Goal: Information Seeking & Learning: Learn about a topic

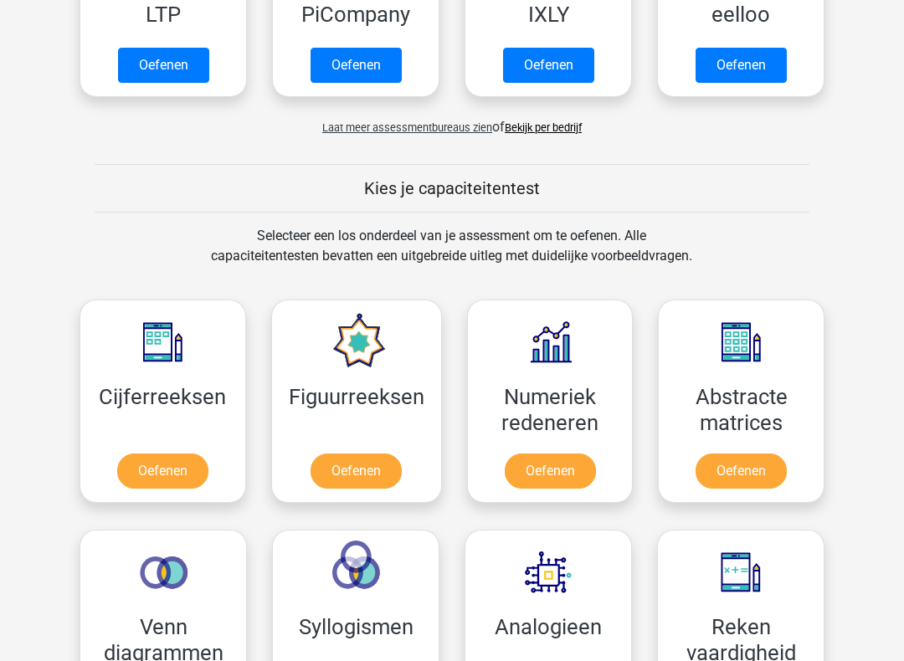
scroll to position [486, 0]
click at [141, 477] on link "Oefenen" at bounding box center [162, 471] width 91 height 35
click at [136, 454] on link "Oefenen" at bounding box center [162, 471] width 91 height 35
click at [151, 454] on link "Oefenen" at bounding box center [162, 471] width 91 height 35
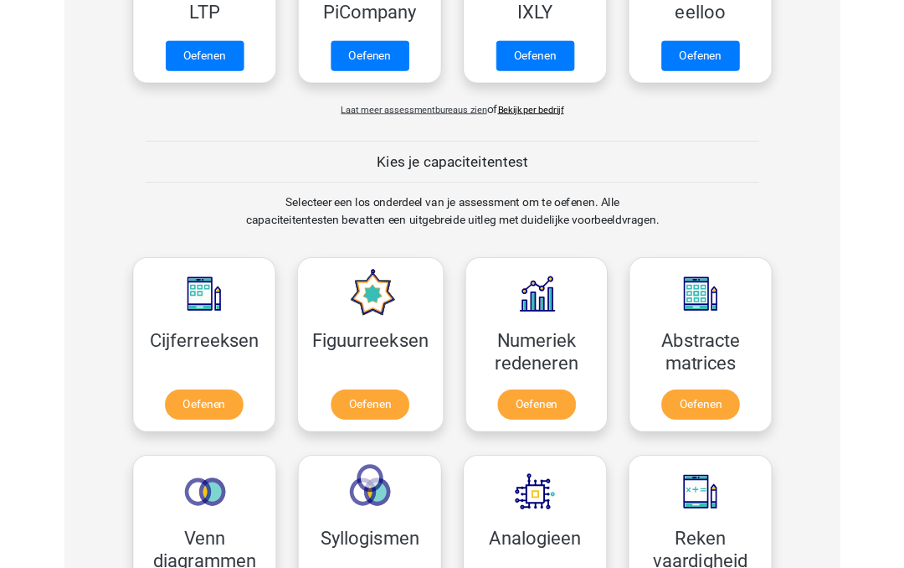
scroll to position [532, 0]
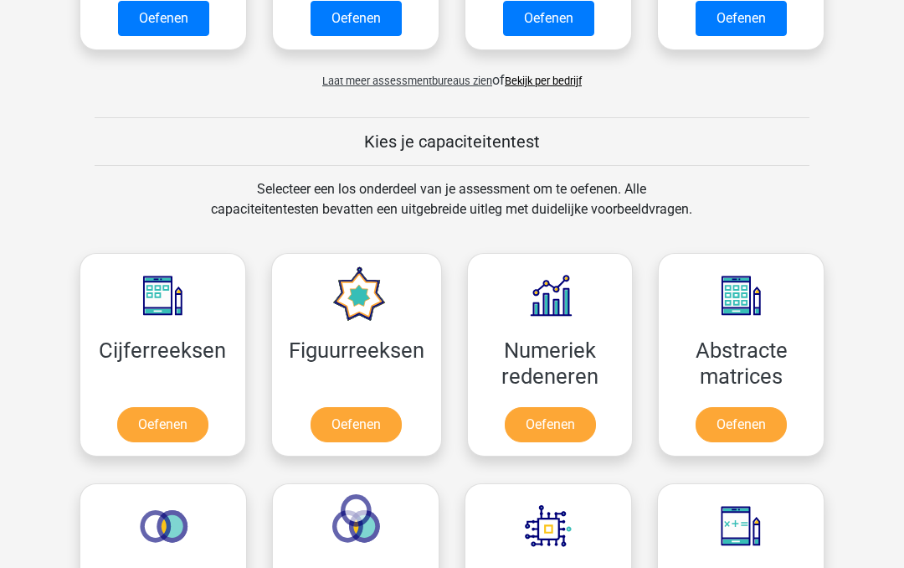
click at [145, 408] on link "Oefenen" at bounding box center [162, 425] width 91 height 35
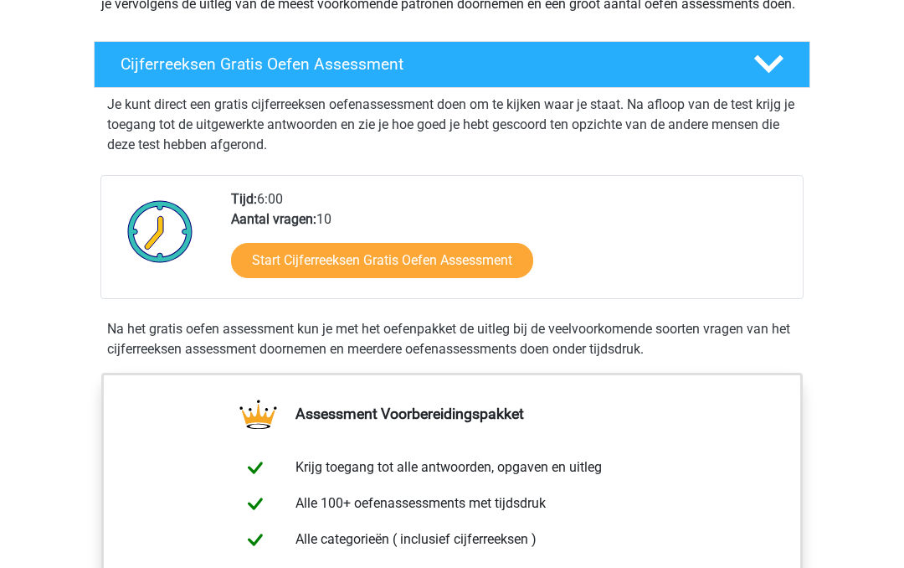
scroll to position [255, 0]
click at [275, 279] on link "Start Cijferreeksen Gratis Oefen Assessment" at bounding box center [382, 261] width 302 height 35
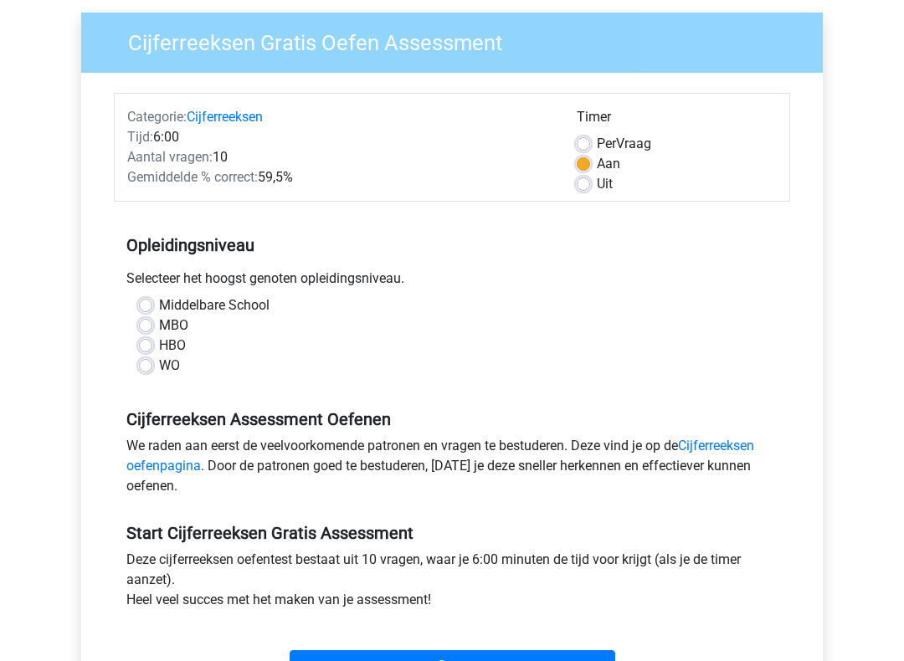
scroll to position [126, 0]
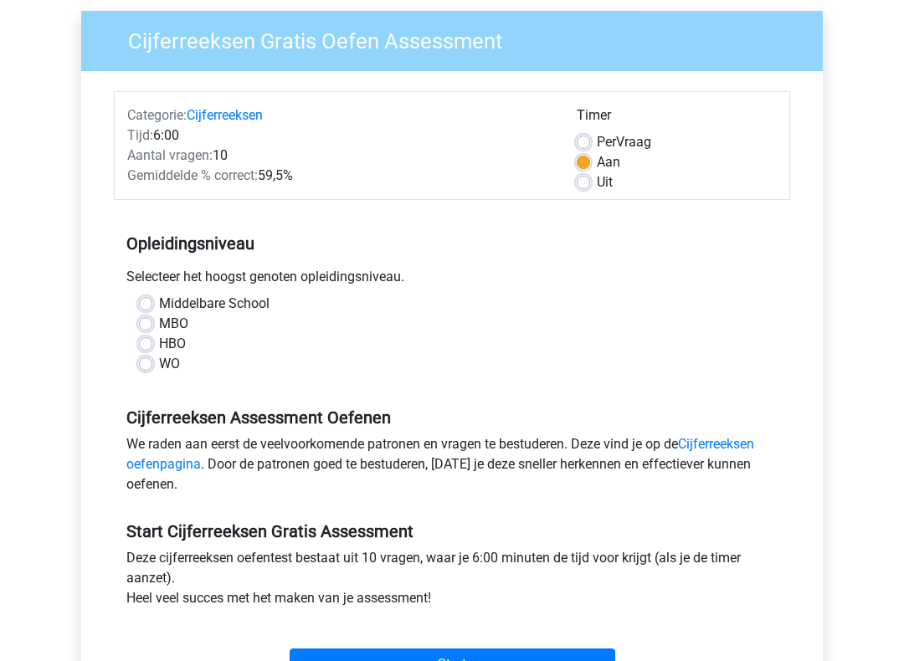
click at [159, 343] on label "HBO" at bounding box center [172, 344] width 27 height 20
click at [139, 343] on input "HBO" at bounding box center [145, 342] width 13 height 17
radio input "true"
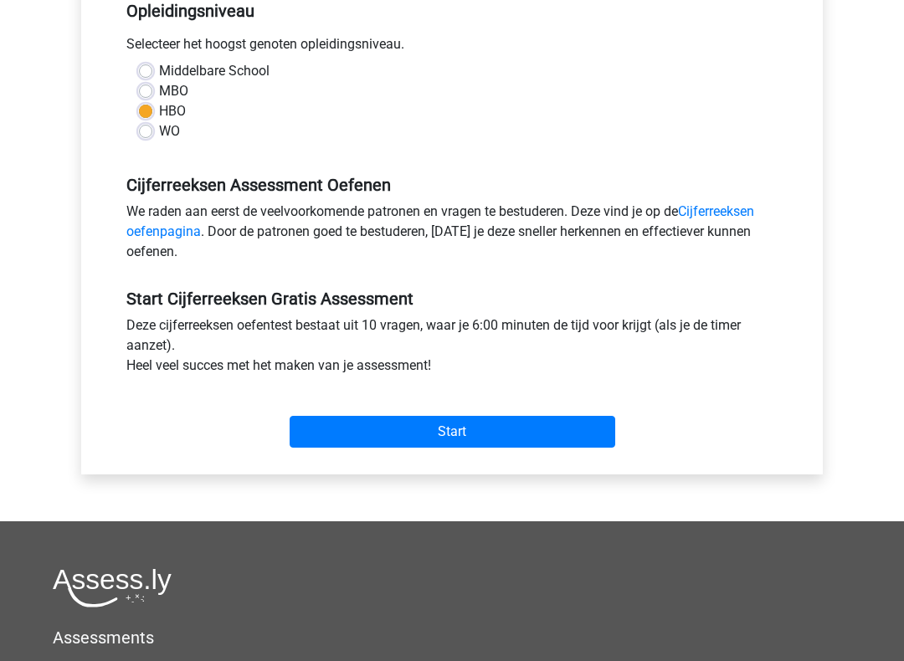
scroll to position [360, 0]
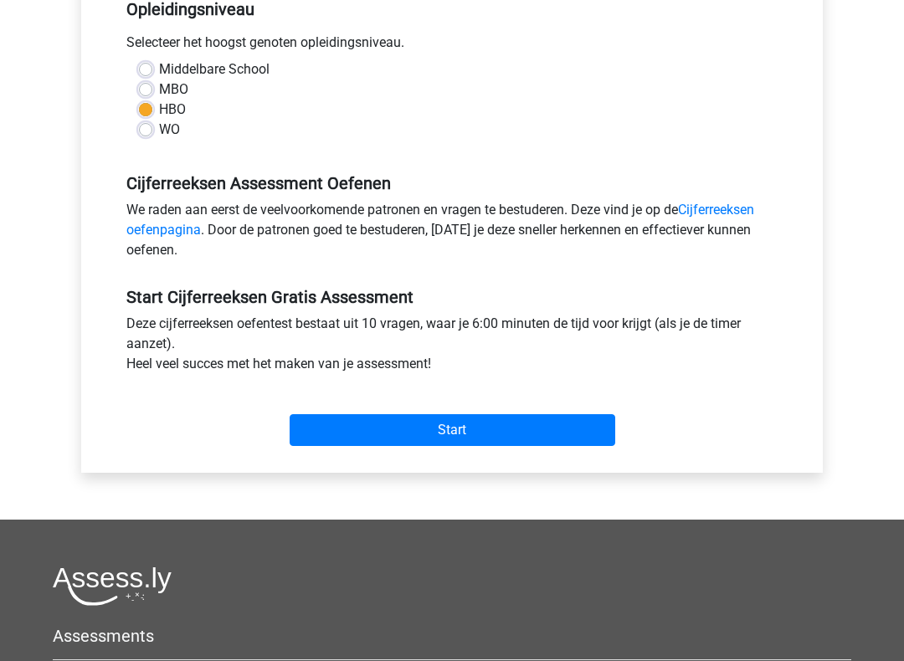
click at [486, 440] on input "Start" at bounding box center [453, 431] width 326 height 32
click at [492, 415] on input "Start" at bounding box center [453, 431] width 326 height 32
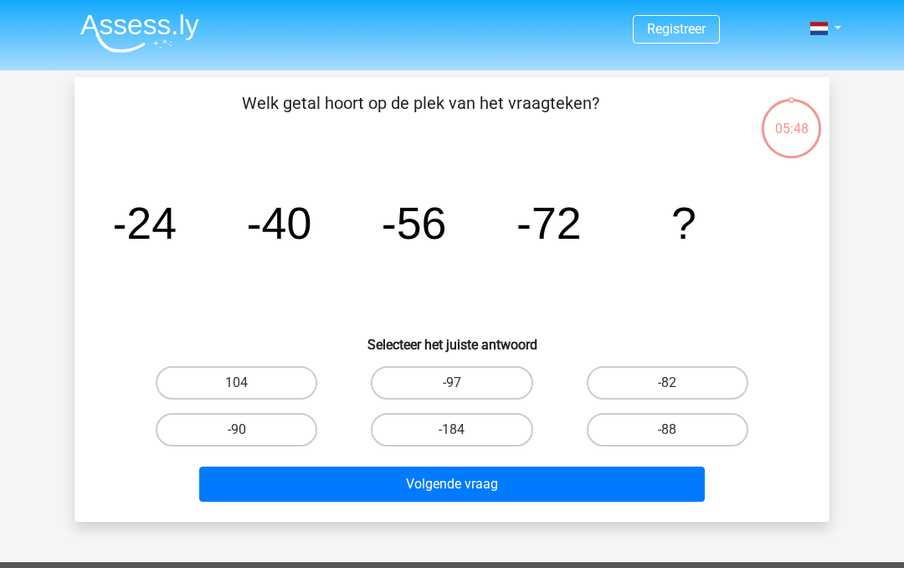
scroll to position [19, 0]
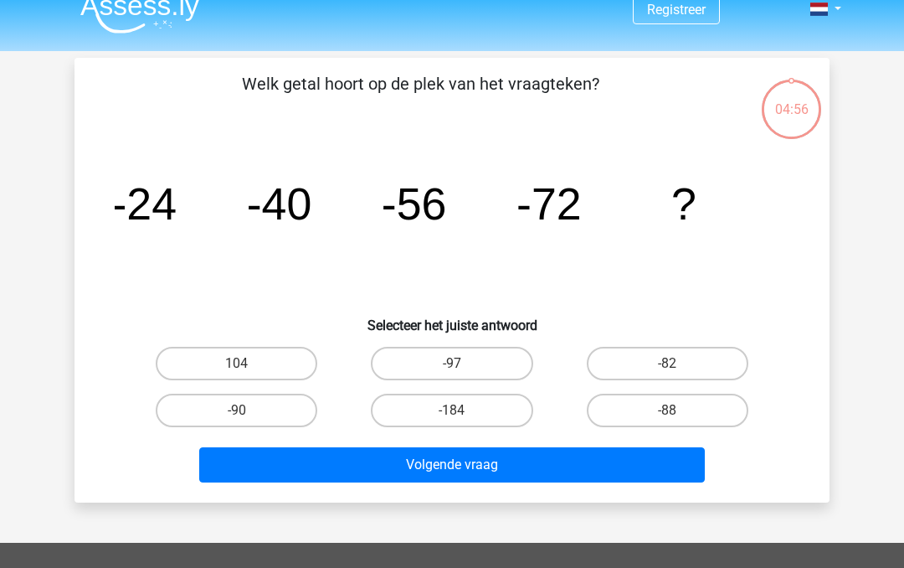
click at [673, 414] on input "-88" at bounding box center [672, 415] width 11 height 11
radio input "true"
click at [581, 457] on button "Volgende vraag" at bounding box center [452, 464] width 507 height 35
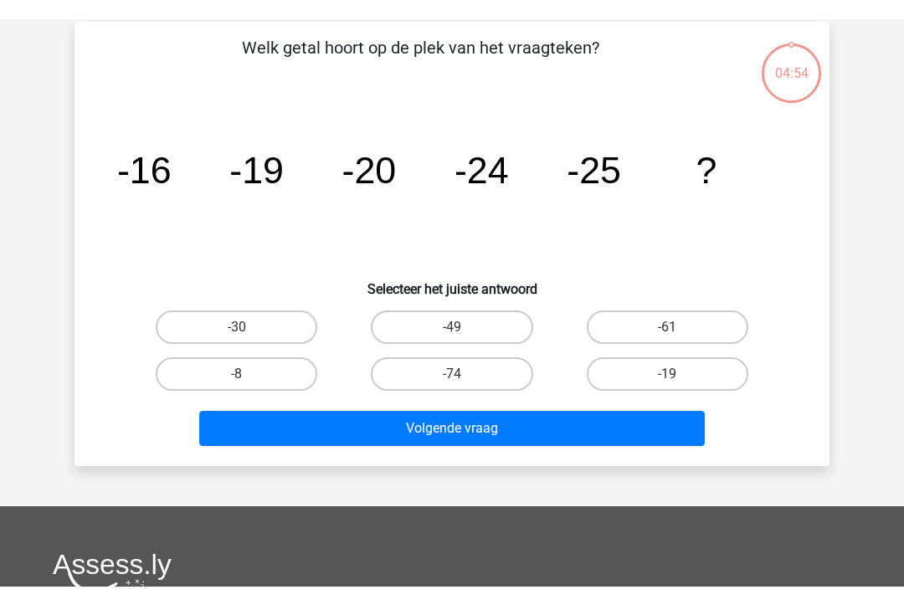
scroll to position [77, 0]
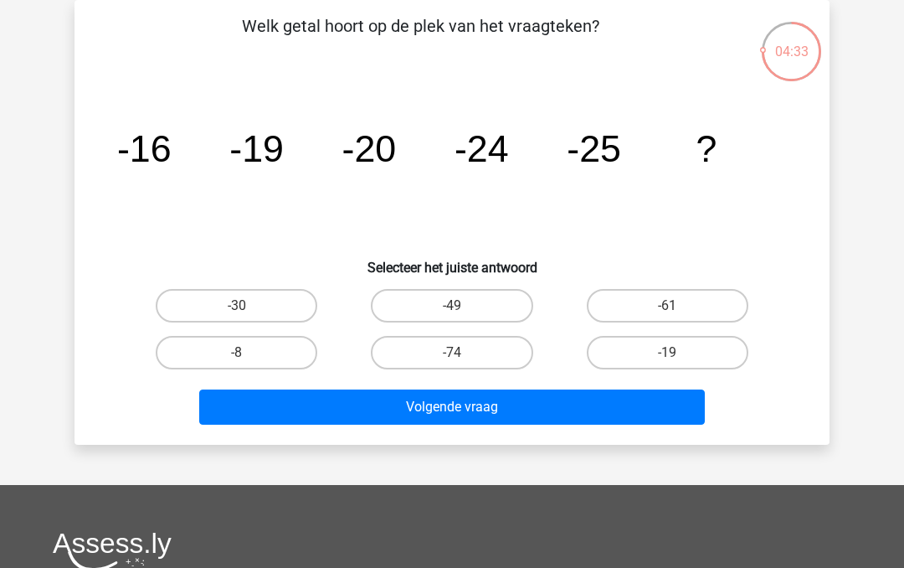
click at [285, 306] on label "-30" at bounding box center [237, 305] width 162 height 33
click at [248, 306] on input "-30" at bounding box center [242, 311] width 11 height 11
radio input "true"
click at [512, 410] on button "Volgende vraag" at bounding box center [452, 406] width 507 height 35
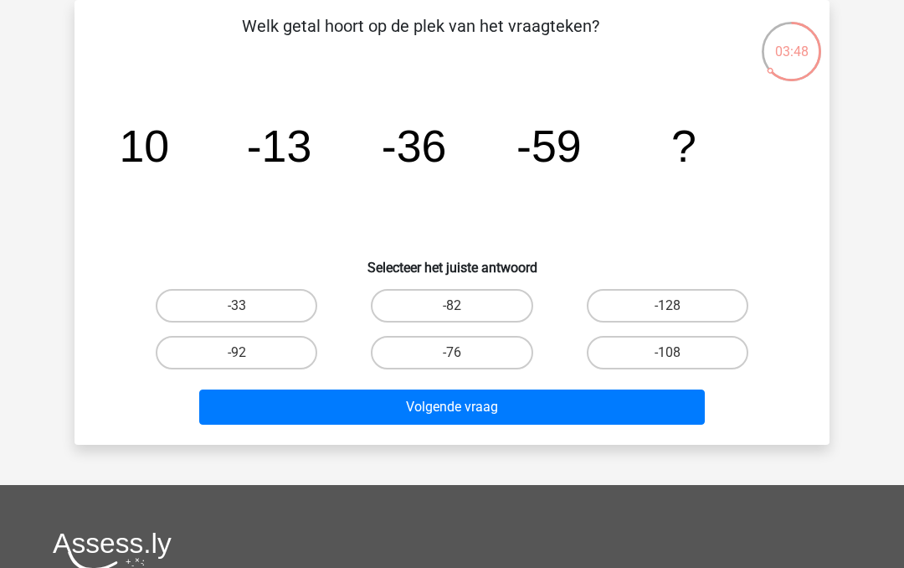
click at [414, 351] on label "-76" at bounding box center [452, 352] width 162 height 33
click at [452, 353] on input "-76" at bounding box center [457, 358] width 11 height 11
radio input "true"
click at [375, 418] on button "Volgende vraag" at bounding box center [452, 406] width 507 height 35
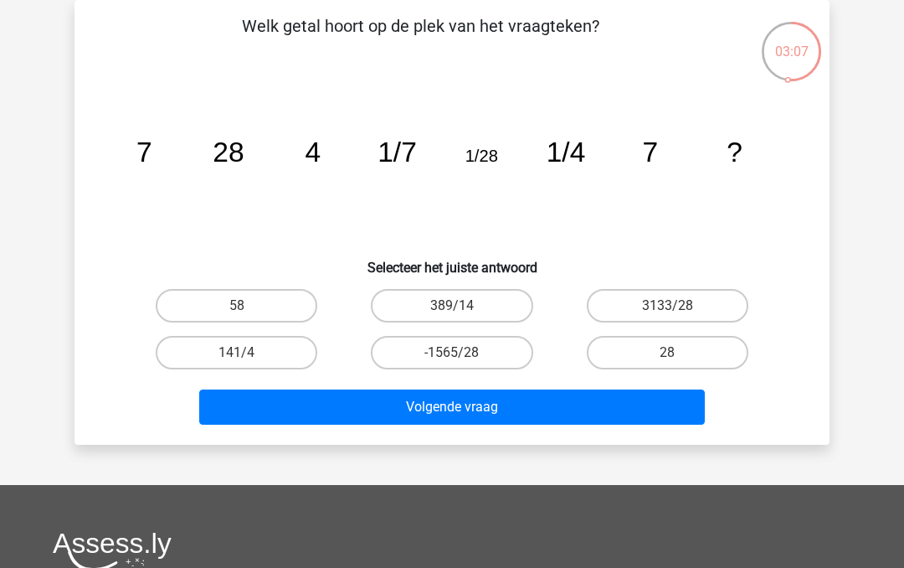
click at [659, 347] on label "28" at bounding box center [668, 352] width 162 height 33
click at [667, 353] on input "28" at bounding box center [672, 358] width 11 height 11
radio input "true"
click at [294, 396] on button "Volgende vraag" at bounding box center [452, 406] width 507 height 35
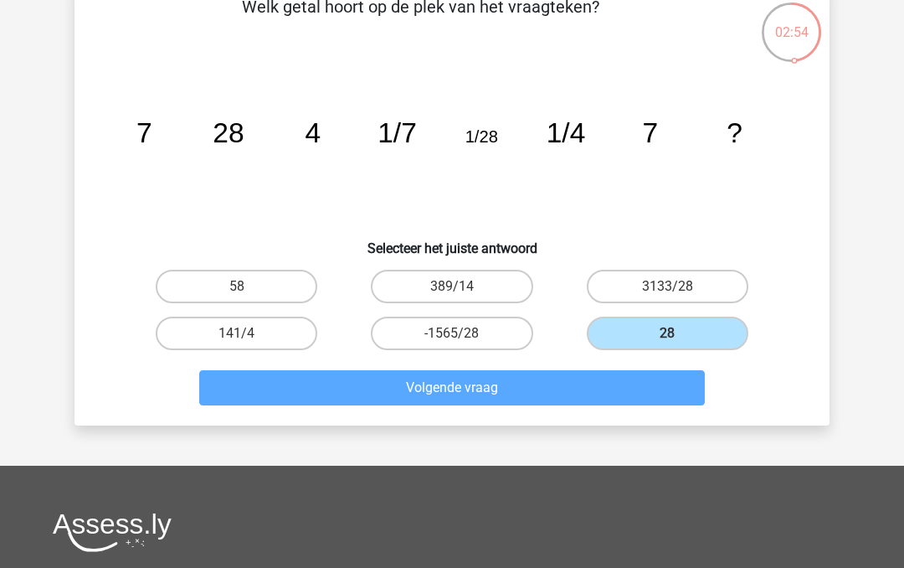
scroll to position [96, 0]
click at [629, 332] on label "28" at bounding box center [668, 333] width 162 height 33
click at [667, 333] on input "28" at bounding box center [672, 338] width 11 height 11
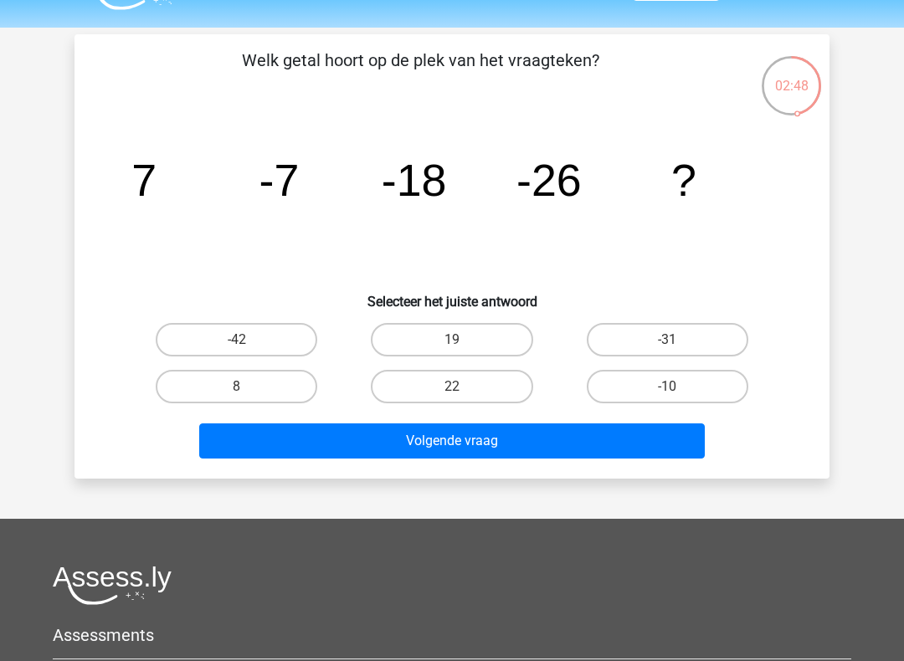
scroll to position [43, 0]
click at [490, 432] on button "Volgende vraag" at bounding box center [452, 441] width 507 height 35
click at [506, 443] on button "Volgende vraag" at bounding box center [452, 441] width 507 height 35
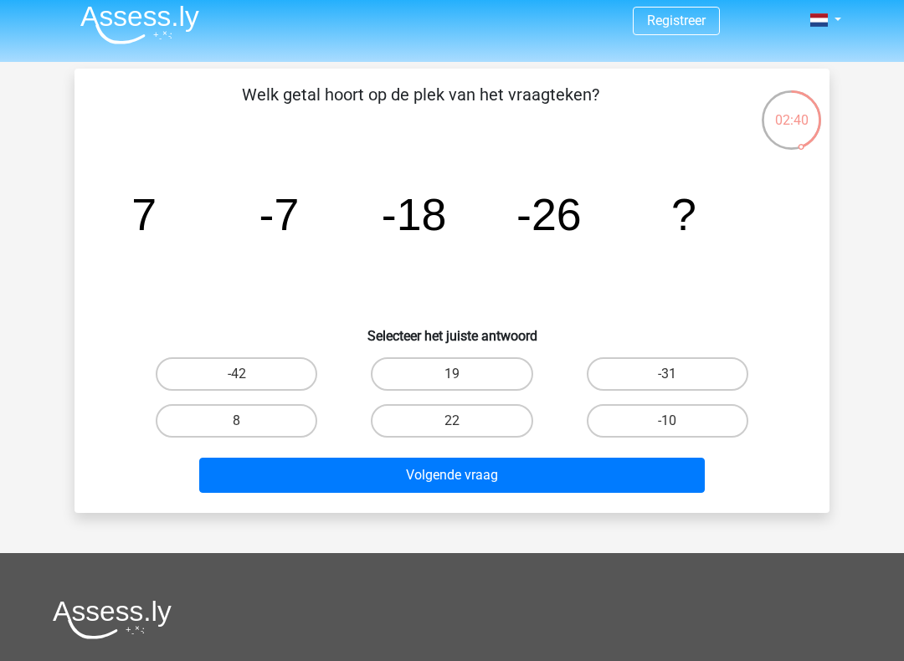
scroll to position [14, 0]
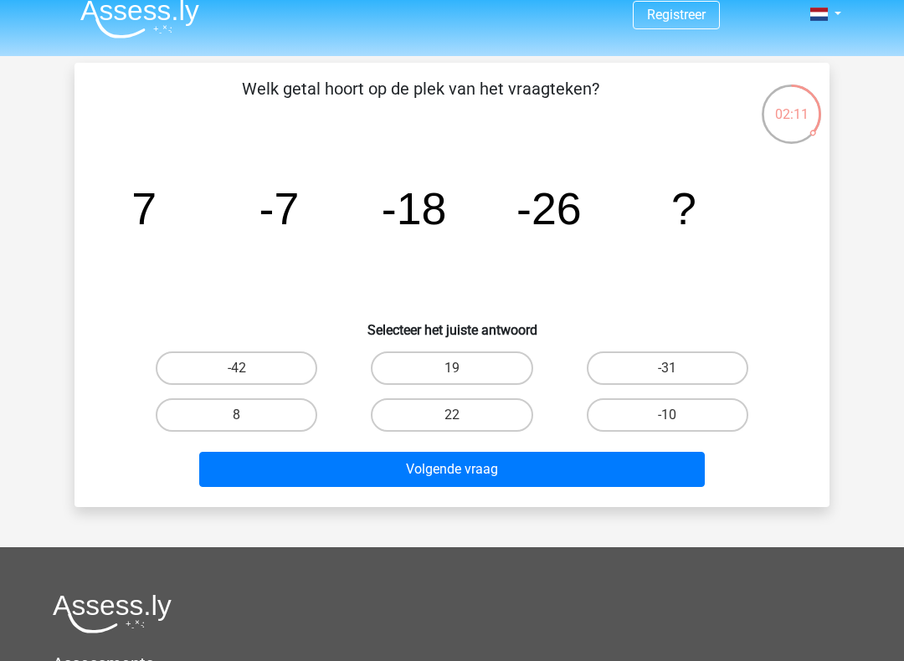
click at [217, 370] on label "-42" at bounding box center [237, 368] width 162 height 33
click at [237, 370] on input "-42" at bounding box center [242, 373] width 11 height 11
radio input "true"
click at [267, 486] on button "Volgende vraag" at bounding box center [452, 469] width 507 height 35
click at [239, 465] on button "Volgende vraag" at bounding box center [452, 469] width 507 height 35
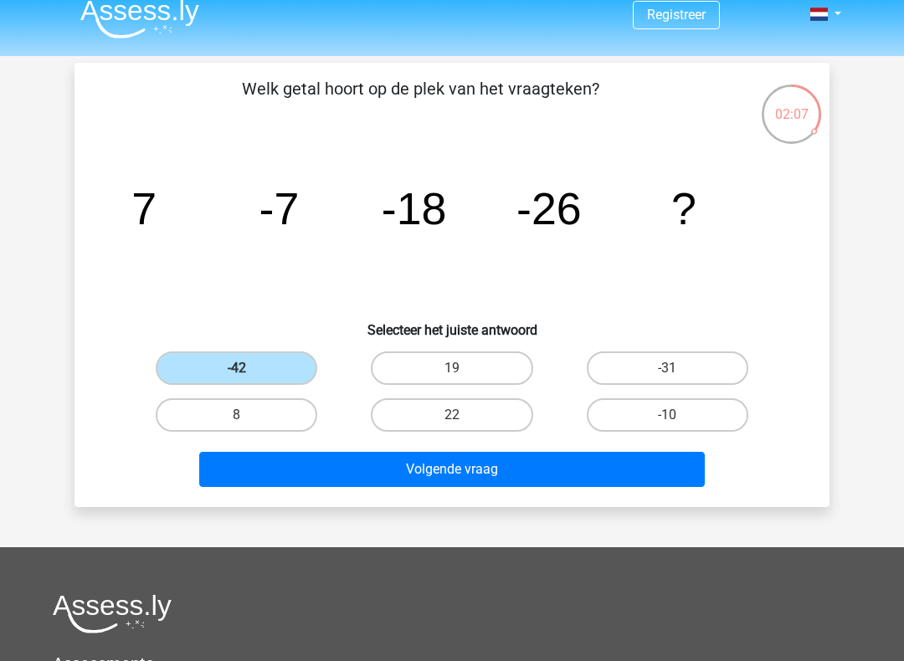
click at [229, 461] on button "Volgende vraag" at bounding box center [452, 469] width 507 height 35
click at [184, 370] on label "-42" at bounding box center [237, 368] width 162 height 33
click at [237, 370] on input "-42" at bounding box center [242, 373] width 11 height 11
click at [266, 484] on button "Volgende vraag" at bounding box center [452, 469] width 507 height 35
click at [248, 460] on button "Volgende vraag" at bounding box center [452, 469] width 507 height 35
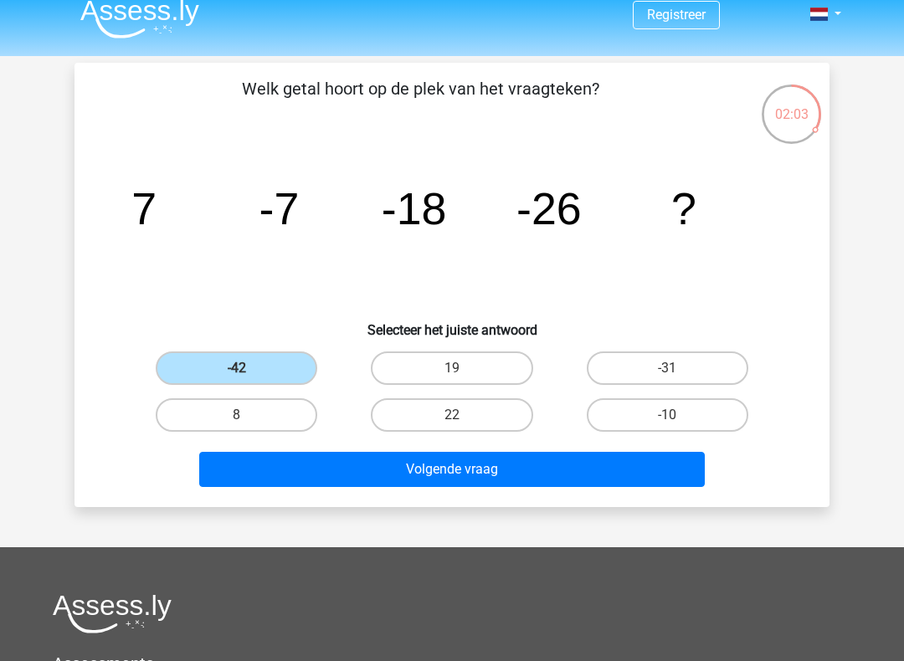
click at [394, 471] on button "Volgende vraag" at bounding box center [452, 469] width 507 height 35
click at [385, 466] on button "Volgende vraag" at bounding box center [452, 469] width 507 height 35
click at [385, 476] on button "Volgende vraag" at bounding box center [452, 469] width 507 height 35
click at [363, 471] on button "Volgende vraag" at bounding box center [452, 469] width 507 height 35
click at [361, 466] on button "Volgende vraag" at bounding box center [452, 469] width 507 height 35
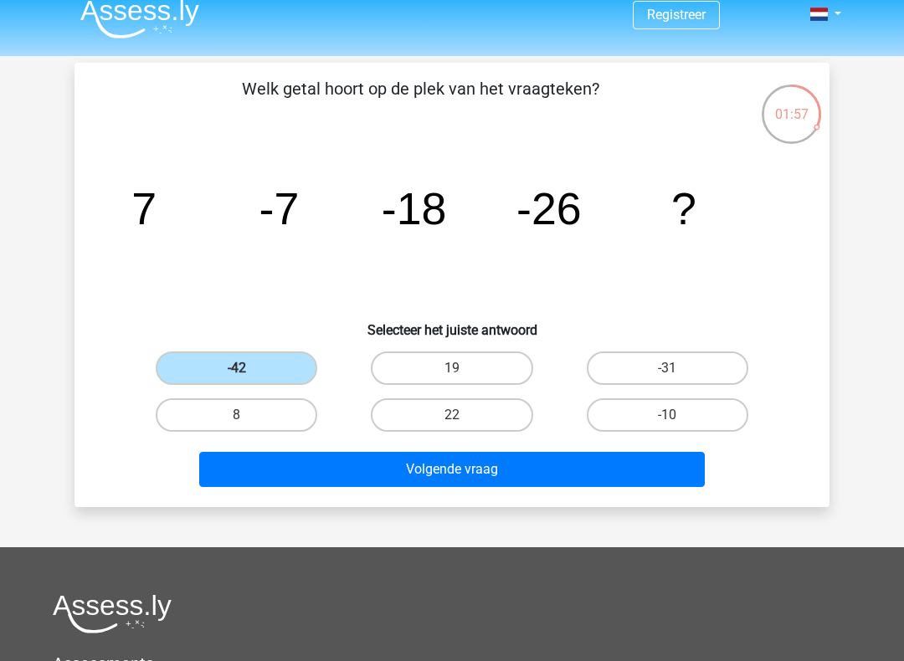
click at [485, 466] on button "Volgende vraag" at bounding box center [452, 469] width 507 height 35
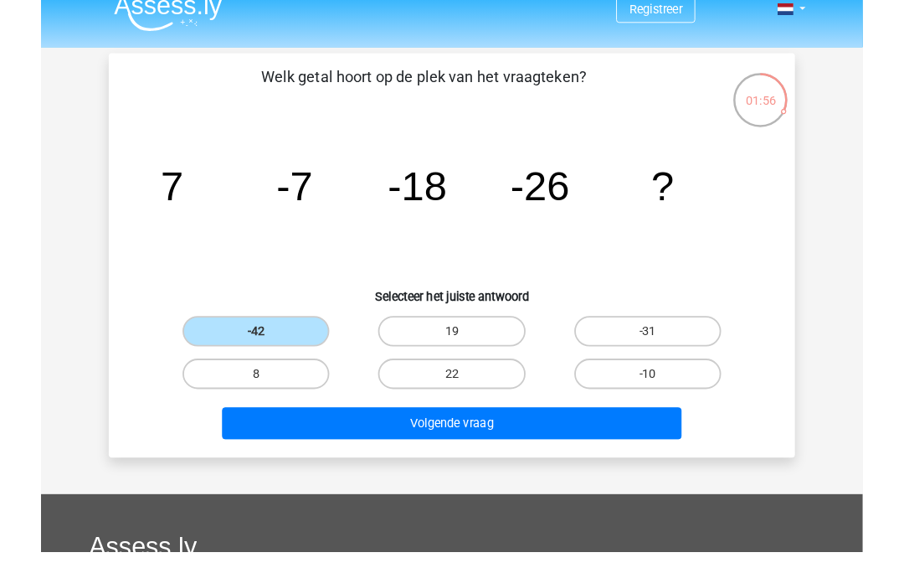
scroll to position [0, 0]
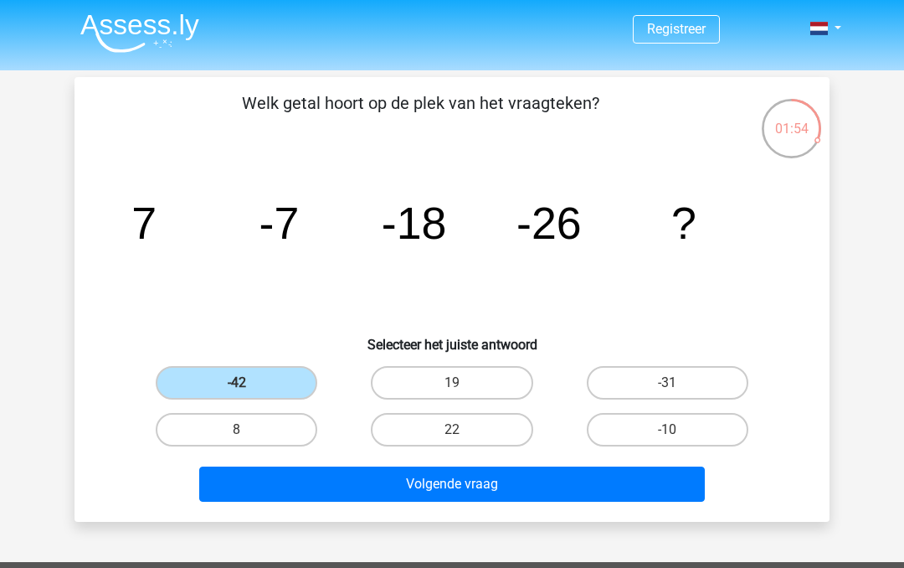
click at [512, 487] on button "Volgende vraag" at bounding box center [452, 483] width 507 height 35
click at [187, 378] on label "-42" at bounding box center [237, 382] width 162 height 33
click at [237, 383] on input "-42" at bounding box center [242, 388] width 11 height 11
click at [482, 500] on button "Volgende vraag" at bounding box center [452, 483] width 507 height 35
click at [501, 482] on button "Volgende vraag" at bounding box center [452, 483] width 507 height 35
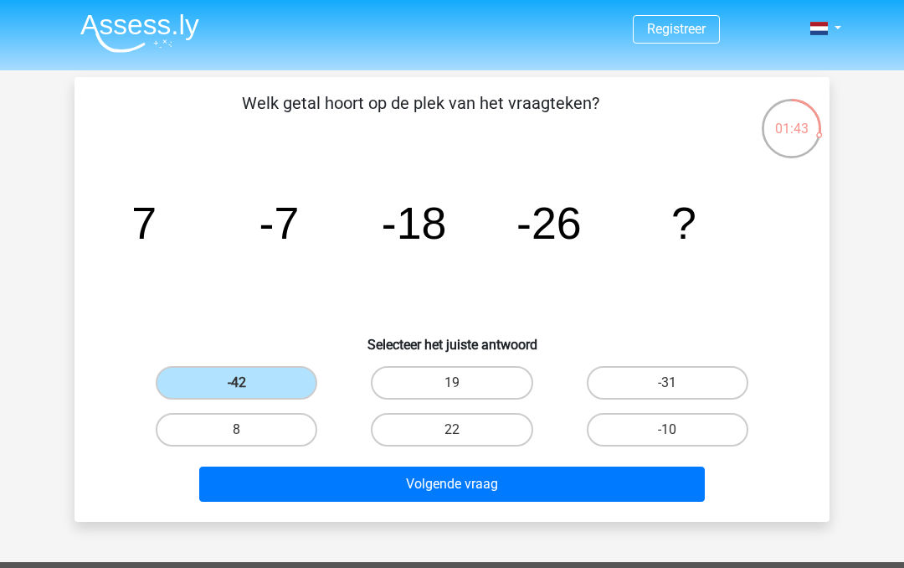
click at [476, 495] on button "Volgende vraag" at bounding box center [452, 483] width 507 height 35
click at [471, 495] on button "Volgende vraag" at bounding box center [452, 483] width 507 height 35
click at [642, 388] on label "-31" at bounding box center [668, 382] width 162 height 33
click at [667, 388] on input "-31" at bounding box center [672, 388] width 11 height 11
radio input "true"
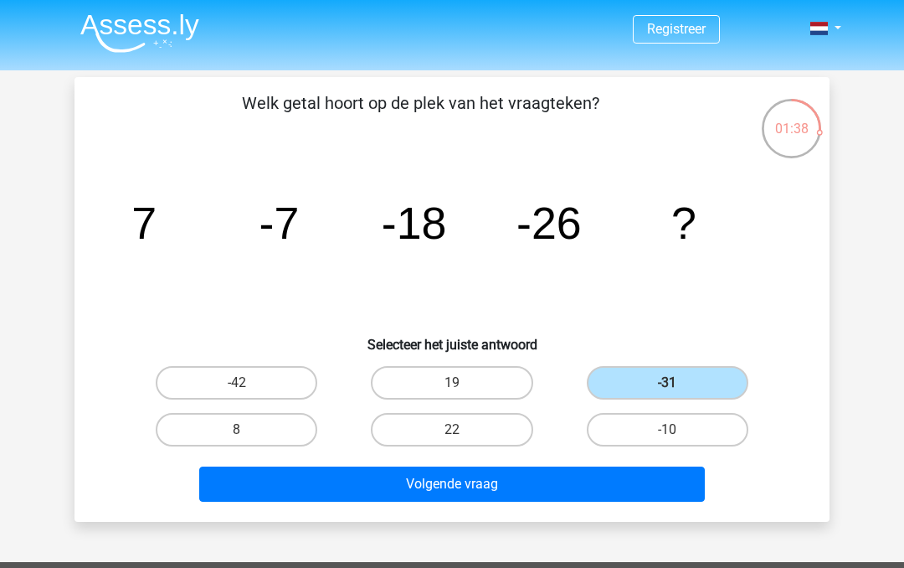
click at [606, 466] on button "Volgende vraag" at bounding box center [452, 483] width 507 height 35
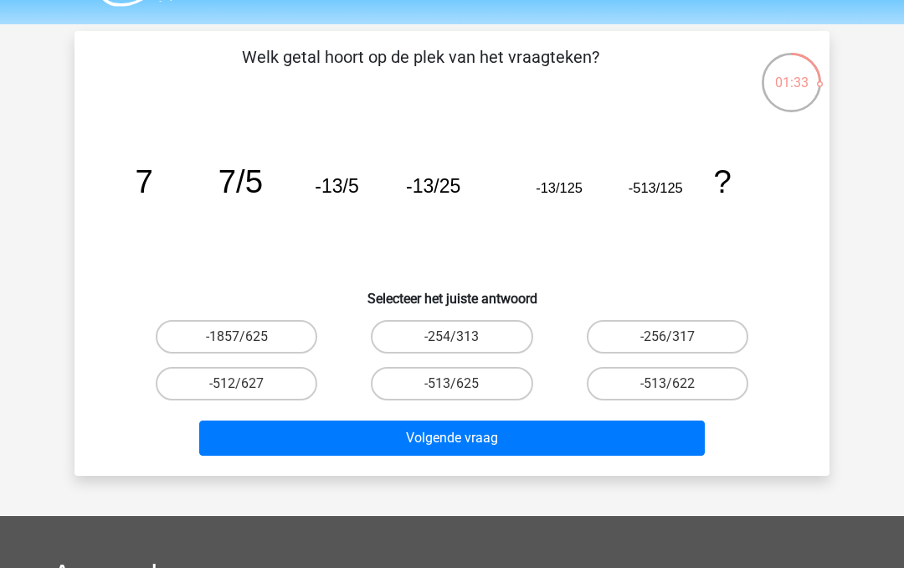
scroll to position [46, 0]
click at [541, 438] on button "Volgende vraag" at bounding box center [452, 437] width 507 height 35
click at [553, 440] on button "Volgende vraag" at bounding box center [452, 437] width 507 height 35
click at [500, 384] on label "-513/625" at bounding box center [452, 383] width 162 height 33
click at [463, 384] on input "-513/625" at bounding box center [457, 389] width 11 height 11
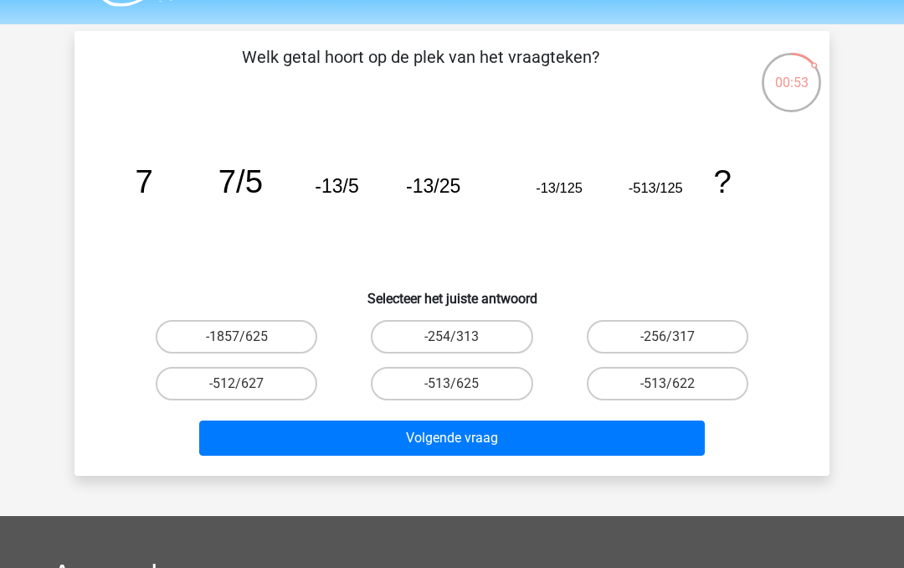
radio input "true"
click at [507, 425] on button "Volgende vraag" at bounding box center [452, 437] width 507 height 35
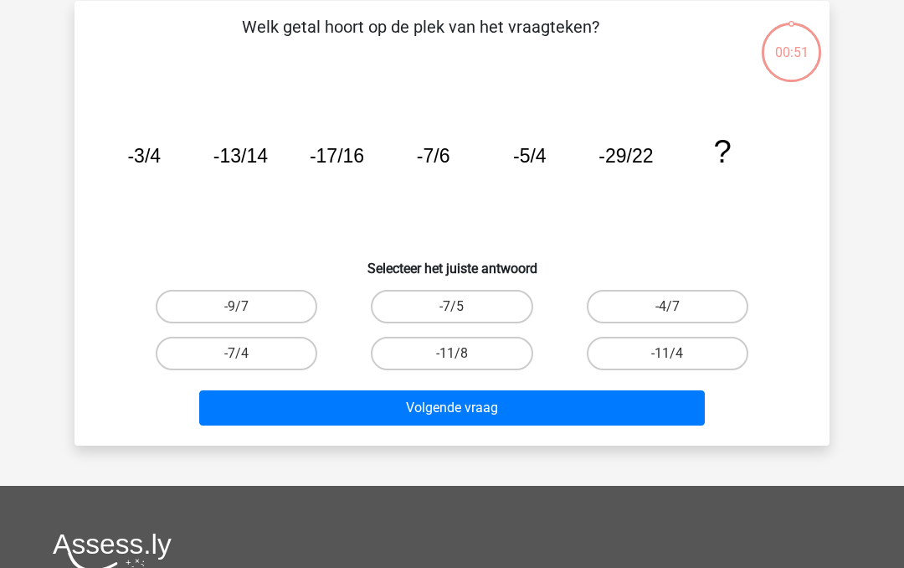
scroll to position [77, 0]
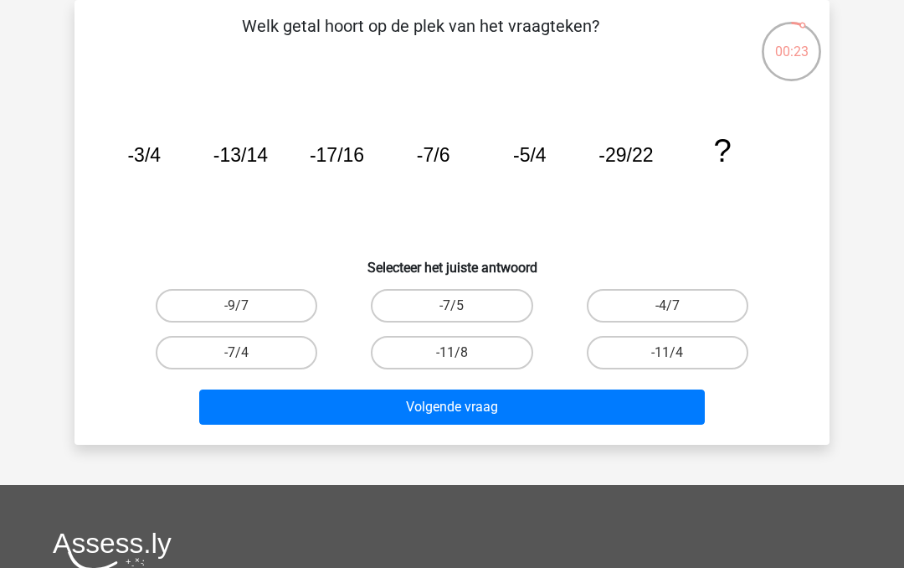
click at [661, 356] on label "-11/4" at bounding box center [668, 352] width 162 height 33
click at [667, 356] on input "-11/4" at bounding box center [672, 358] width 11 height 11
radio input "true"
click at [649, 405] on button "Volgende vraag" at bounding box center [452, 406] width 507 height 35
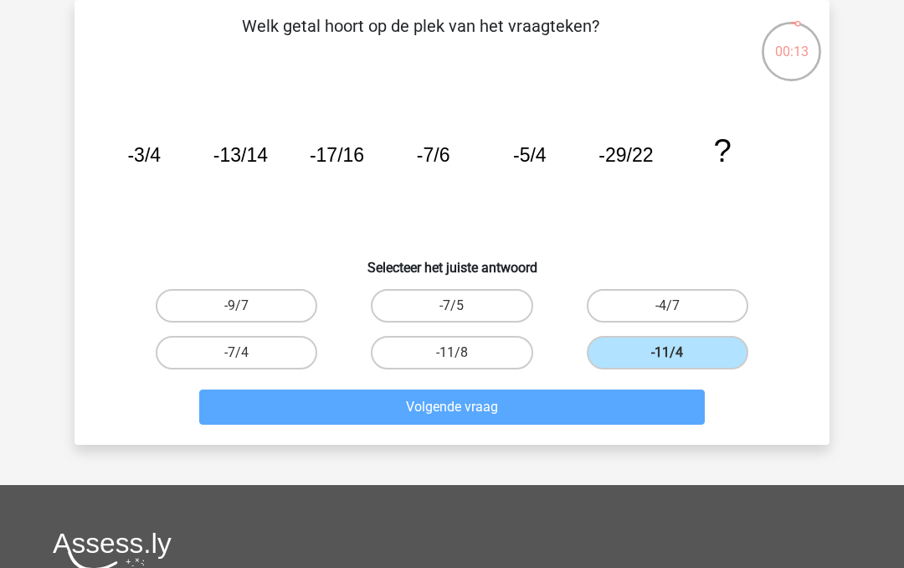
click at [712, 356] on label "-11/4" at bounding box center [668, 352] width 162 height 33
click at [678, 356] on input "-11/4" at bounding box center [672, 358] width 11 height 11
click at [723, 361] on label "-11/4" at bounding box center [668, 352] width 162 height 33
click at [678, 361] on input "-11/4" at bounding box center [672, 358] width 11 height 11
click at [494, 367] on label "-11/8" at bounding box center [452, 352] width 162 height 33
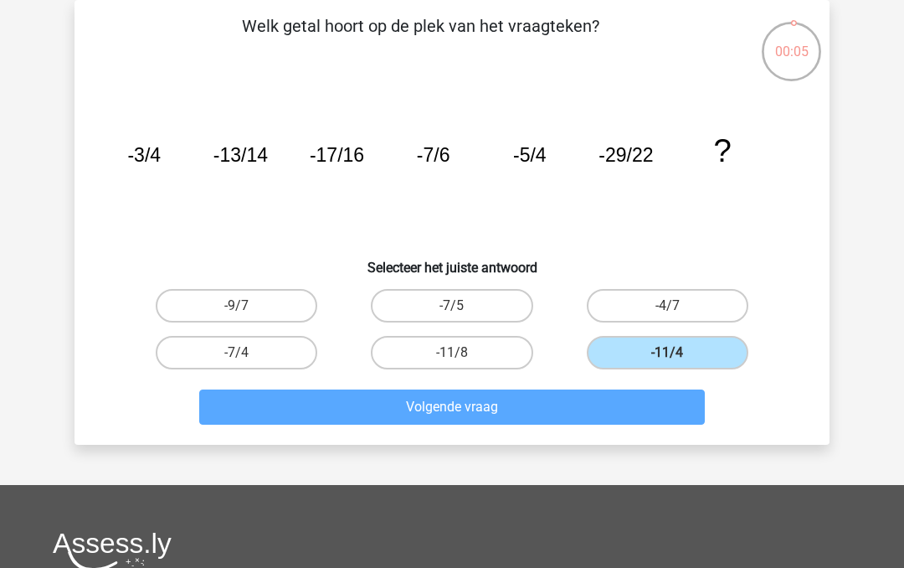
click at [463, 363] on input "-11/8" at bounding box center [457, 358] width 11 height 11
radio input "true"
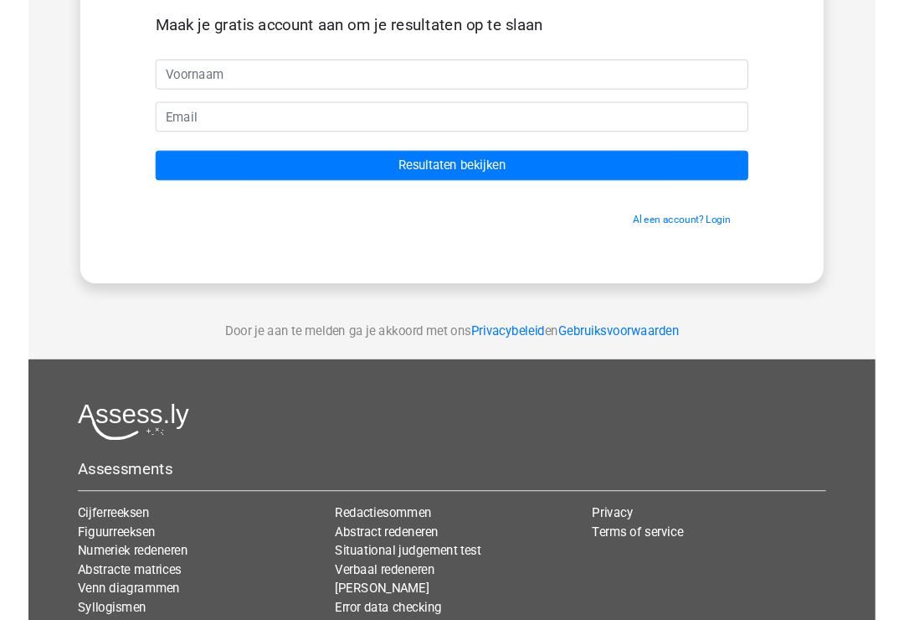
scroll to position [122, 0]
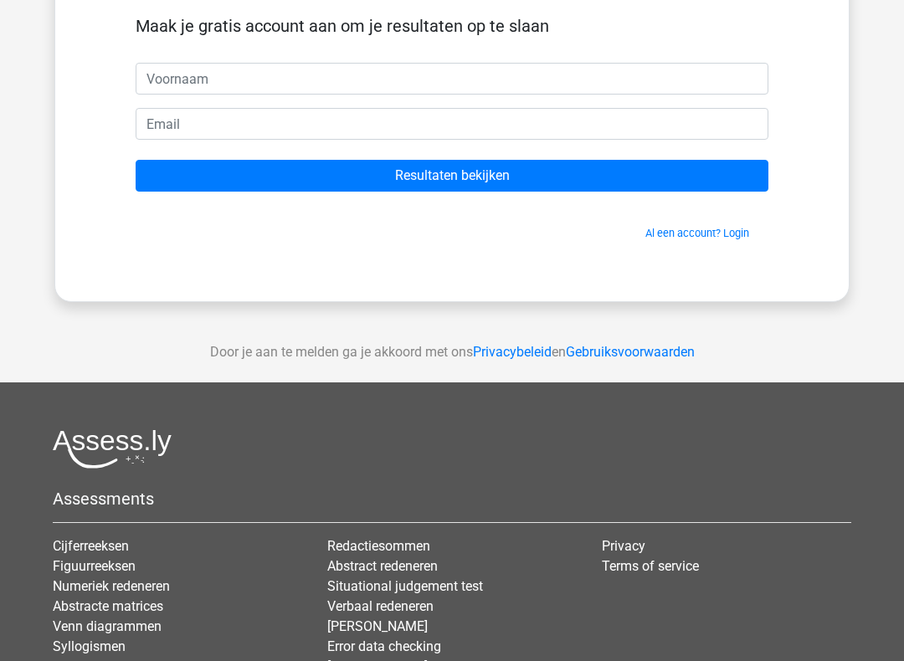
click at [650, 180] on input "Resultaten bekijken" at bounding box center [452, 176] width 633 height 32
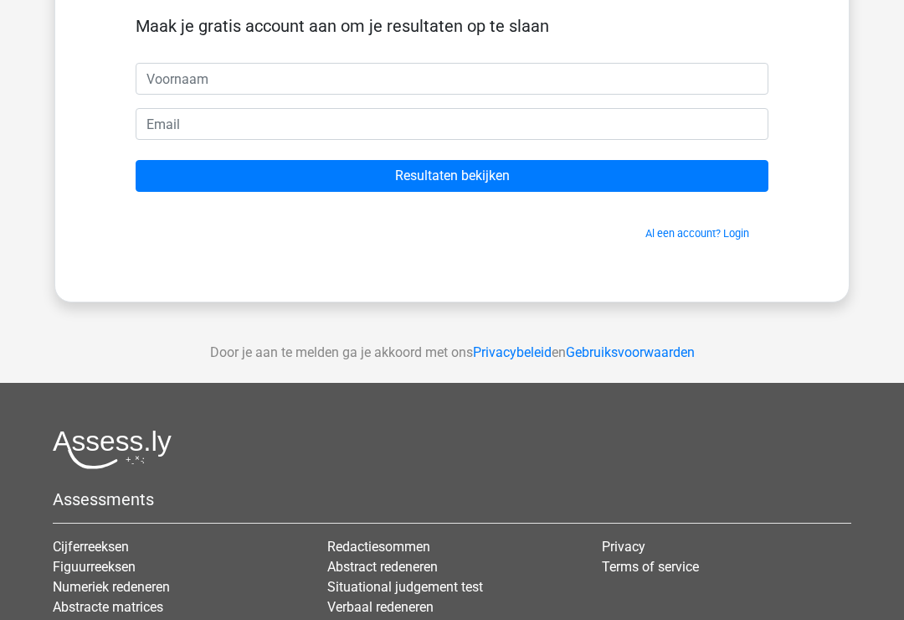
click at [649, 183] on input "Resultaten bekijken" at bounding box center [452, 176] width 633 height 32
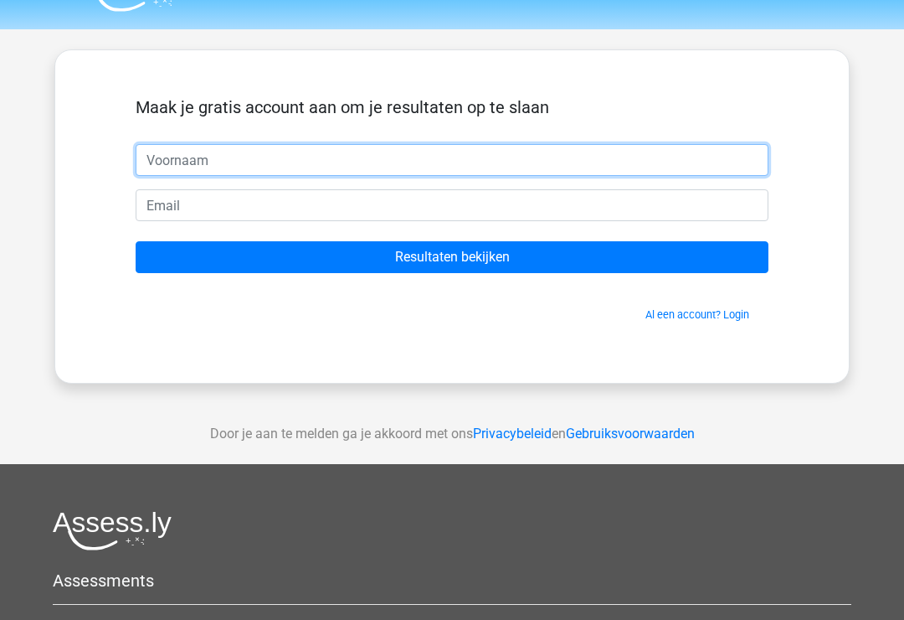
scroll to position [26, 0]
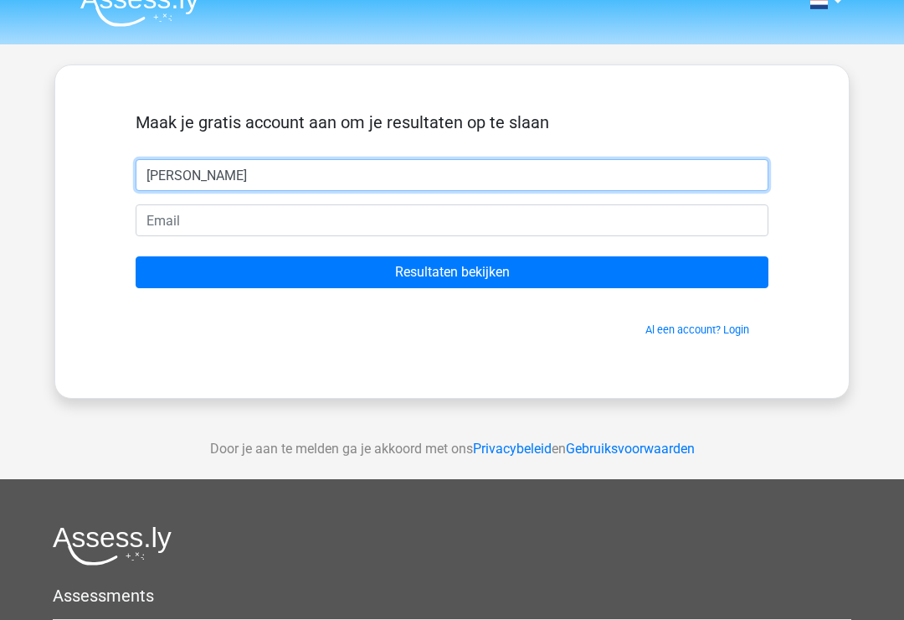
type input "[PERSON_NAME]"
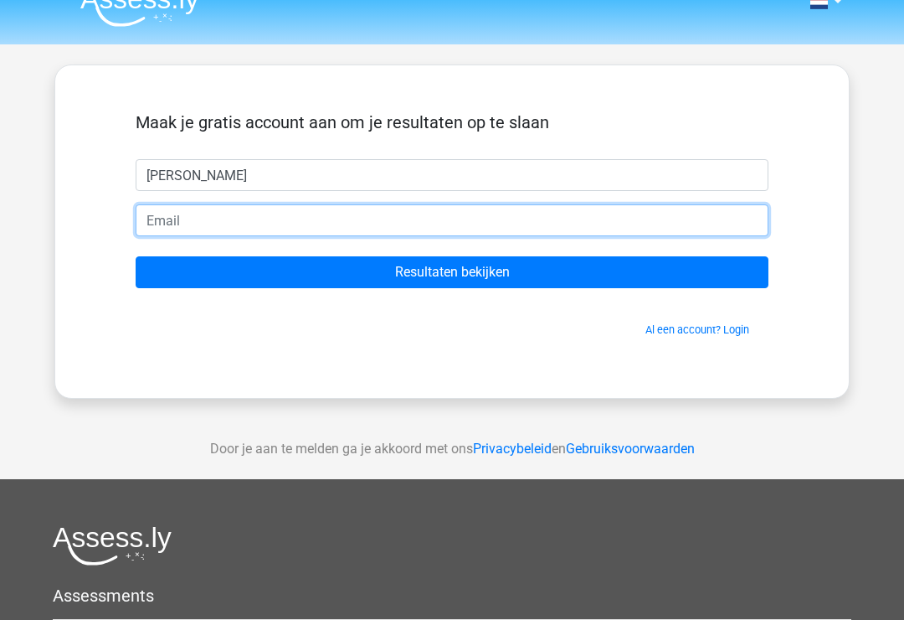
click at [156, 223] on input "email" at bounding box center [452, 220] width 633 height 32
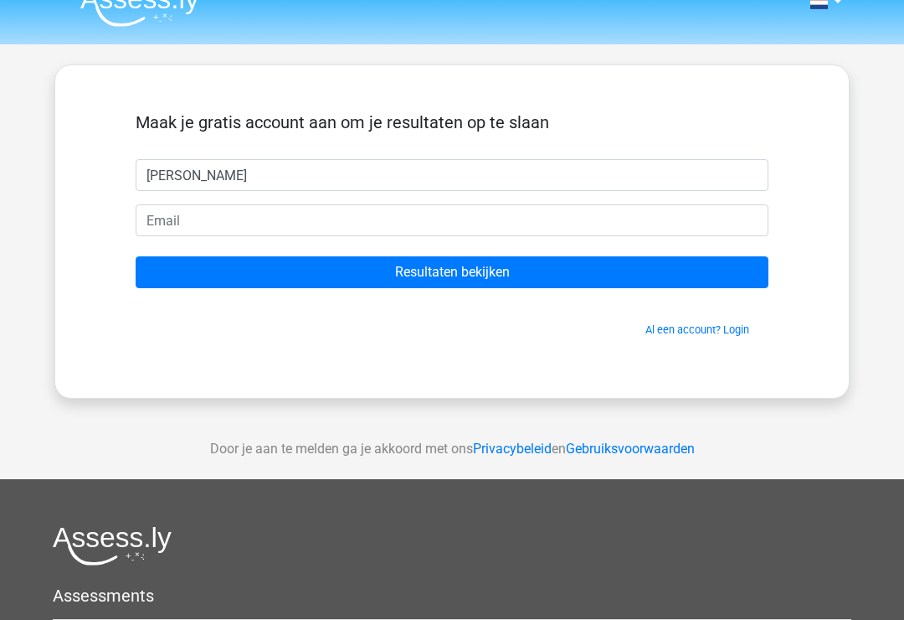
type input "E.melief67@outlook.com"
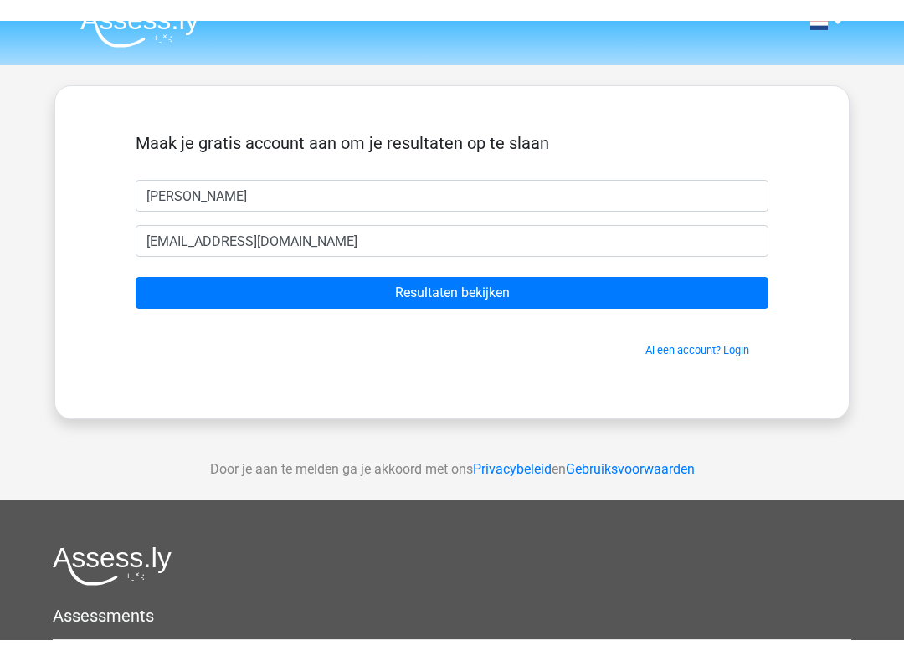
scroll to position [27, 0]
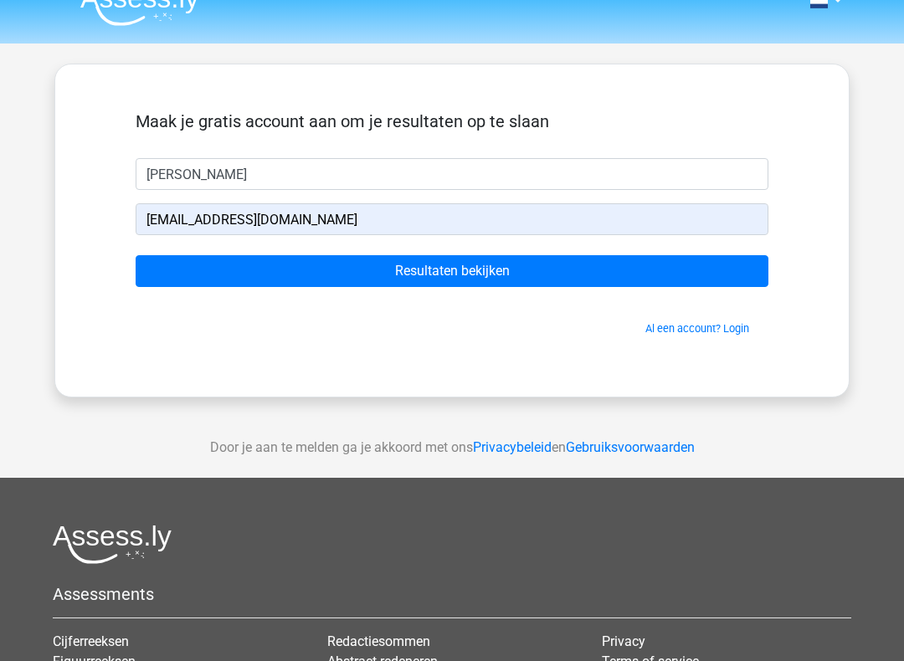
click at [619, 273] on input "Resultaten bekijken" at bounding box center [452, 271] width 633 height 32
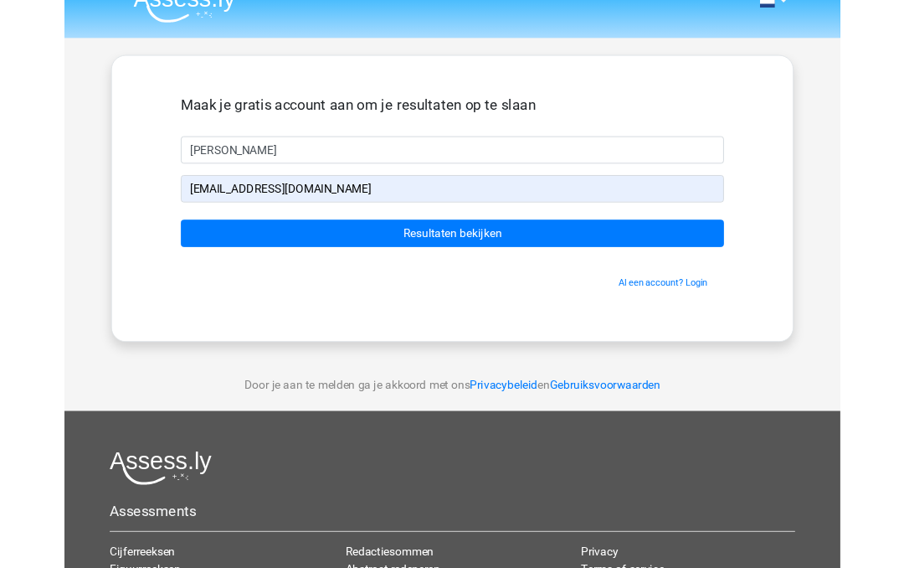
scroll to position [74, 0]
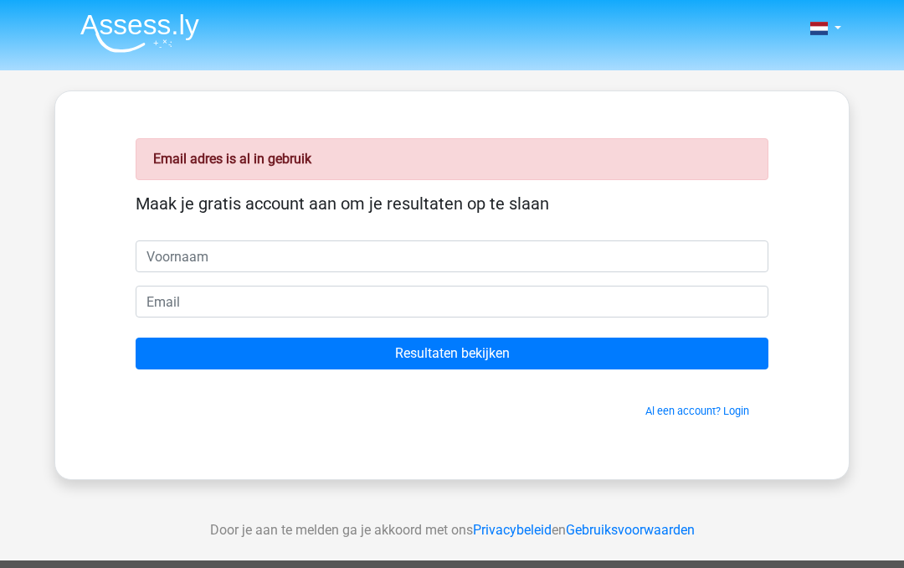
click at [144, 271] on input "text" at bounding box center [452, 256] width 633 height 32
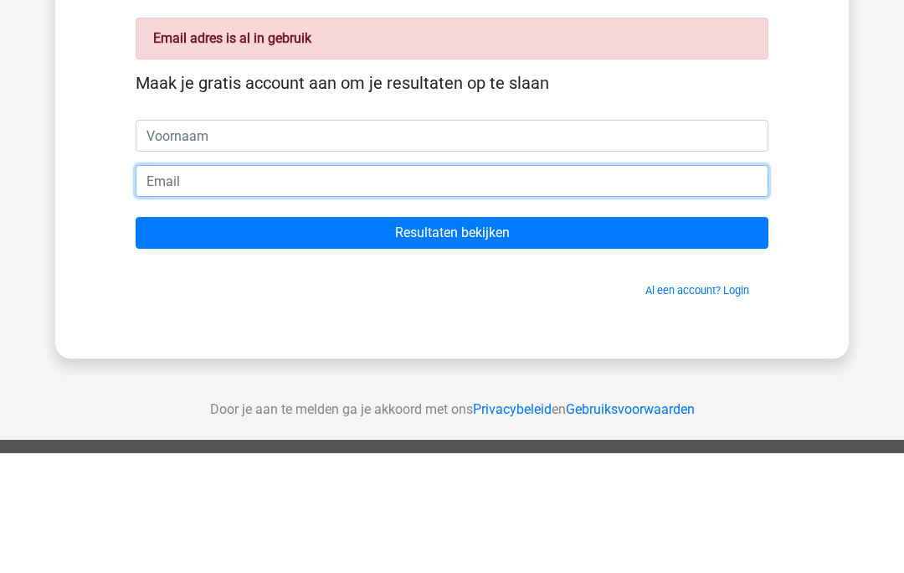
click at [153, 286] on input "email" at bounding box center [452, 302] width 633 height 32
click at [156, 286] on input "email" at bounding box center [452, 302] width 633 height 32
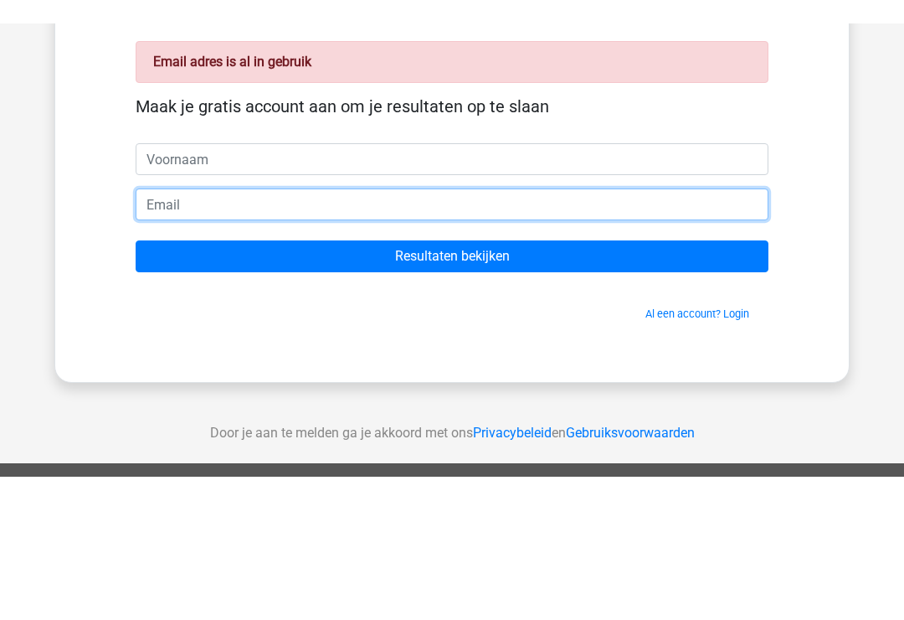
scroll to position [120, 0]
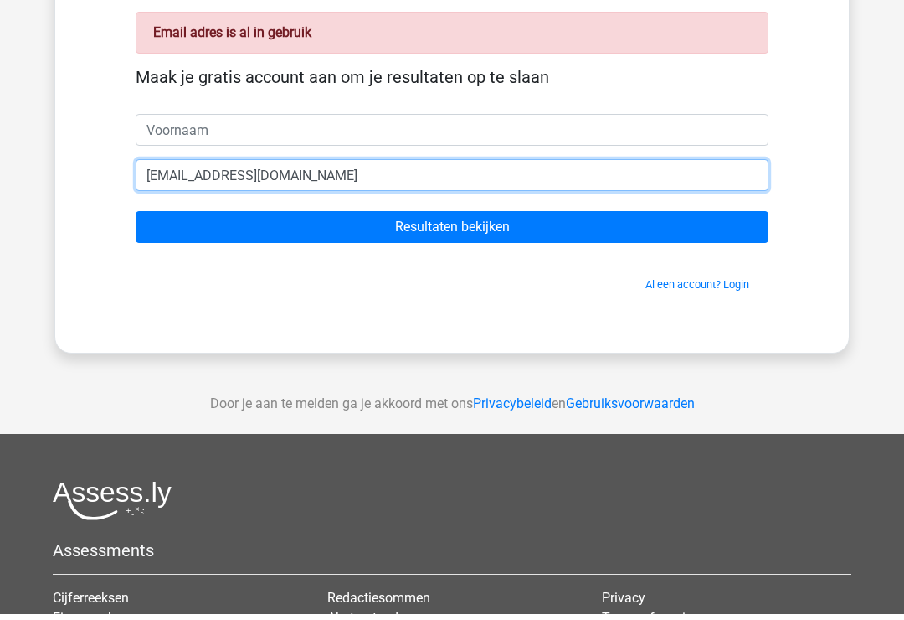
type input "[EMAIL_ADDRESS][DOMAIN_NAME]"
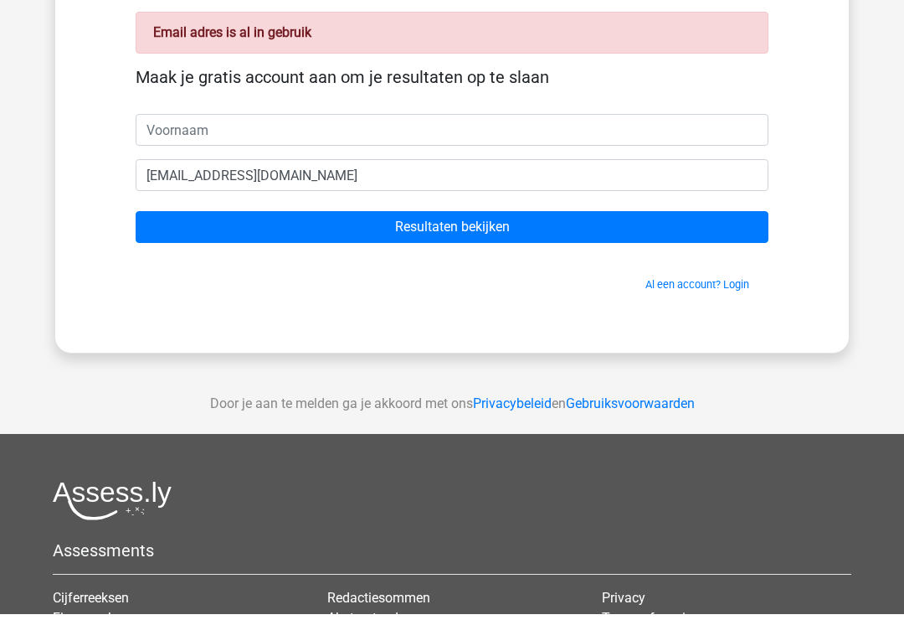
click at [176, 231] on input "Resultaten bekijken" at bounding box center [452, 234] width 633 height 32
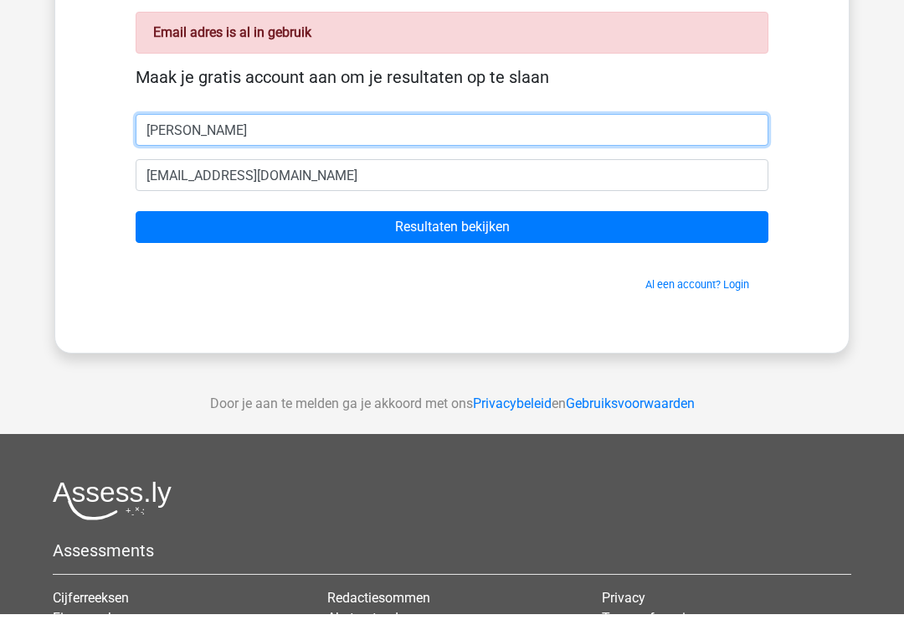
type input "[PERSON_NAME]"
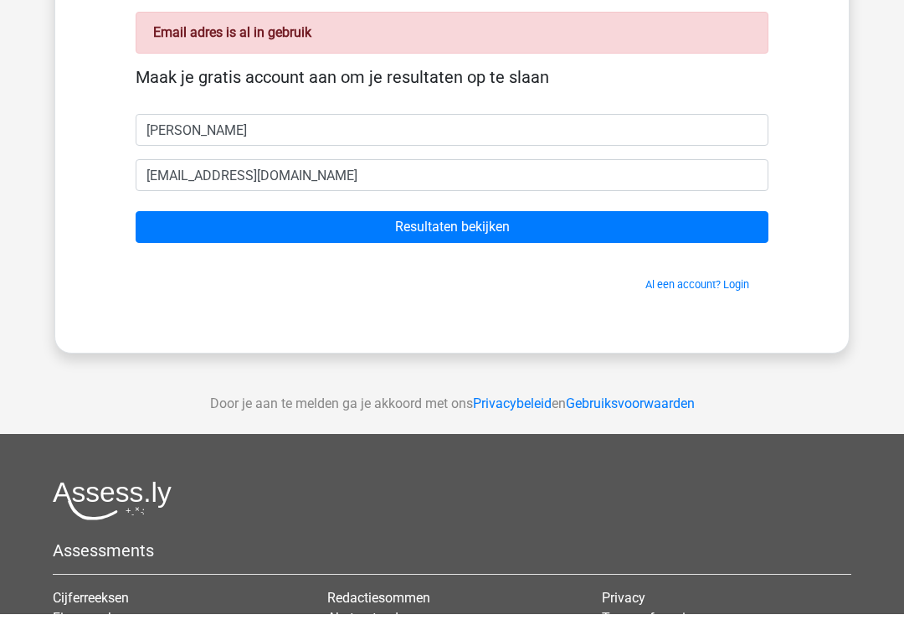
click at [177, 224] on input "Resultaten bekijken" at bounding box center [452, 234] width 633 height 32
click at [245, 218] on input "Resultaten bekijken" at bounding box center [452, 234] width 633 height 32
click at [404, 218] on input "Resultaten bekijken" at bounding box center [452, 234] width 633 height 32
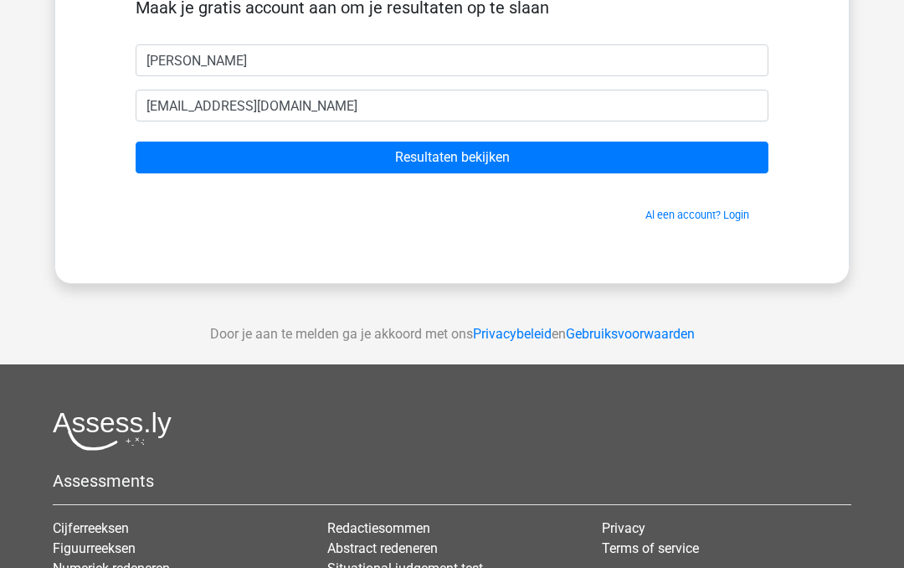
scroll to position [296, 0]
